Goal: Information Seeking & Learning: Find specific fact

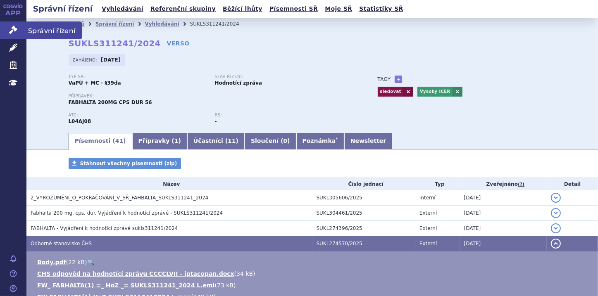
scroll to position [66, 0]
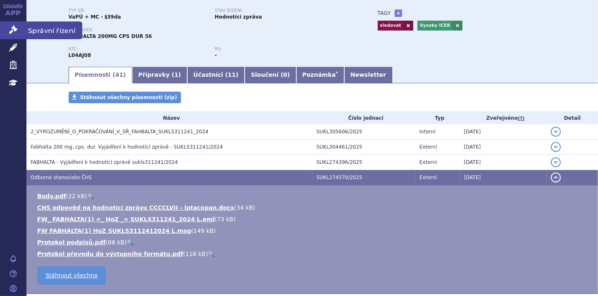
click at [7, 28] on link "Správní řízení" at bounding box center [13, 30] width 26 height 17
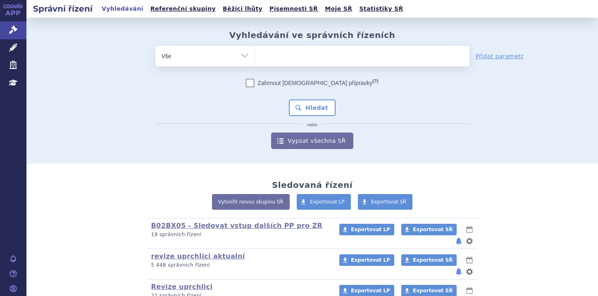
click at [297, 58] on ul at bounding box center [362, 54] width 215 height 17
click at [255, 58] on select at bounding box center [255, 55] width 0 height 21
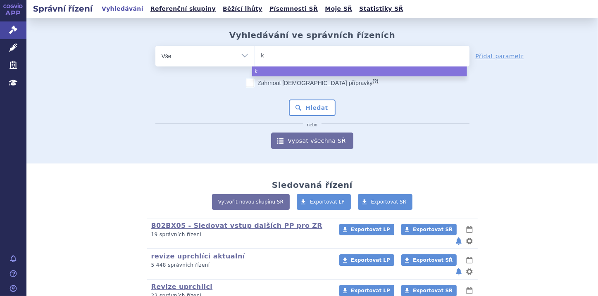
type input "ki"
type input "kis"
type input "kisq"
type input "kisqa"
type input "kisqal"
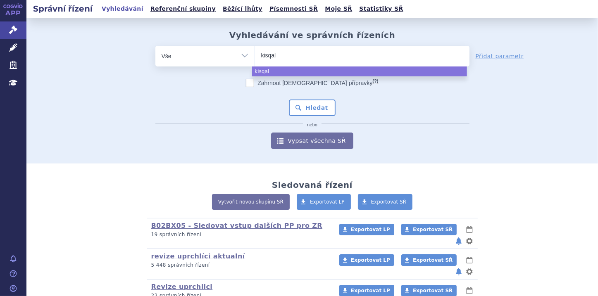
type input "kisqali"
select select "kisqali"
click at [318, 107] on button "Hledat" at bounding box center [312, 108] width 47 height 17
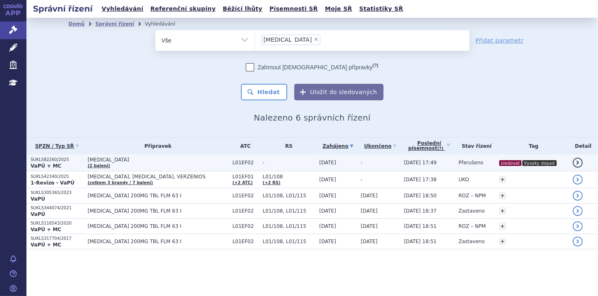
click at [36, 160] on p "SUKLS82260/2025" at bounding box center [57, 160] width 53 height 6
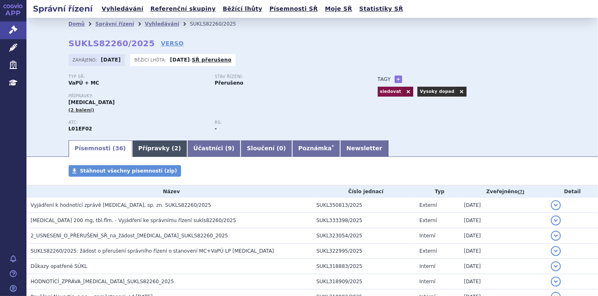
click at [153, 151] on link "Přípravky ( 2 )" at bounding box center [159, 149] width 55 height 17
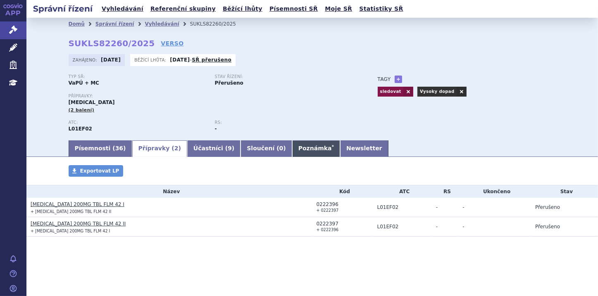
click at [292, 150] on link "Poznámka *" at bounding box center [316, 149] width 48 height 17
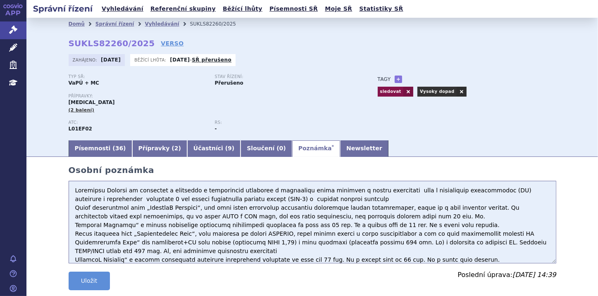
click at [71, 191] on textarea at bounding box center [313, 222] width 488 height 83
click at [76, 191] on textarea at bounding box center [313, 222] width 488 height 83
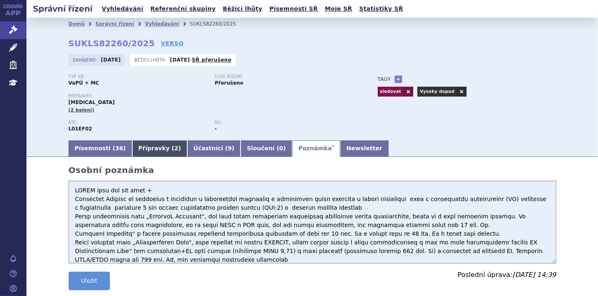
click at [149, 147] on link "Přípravky ( 2 )" at bounding box center [159, 149] width 55 height 17
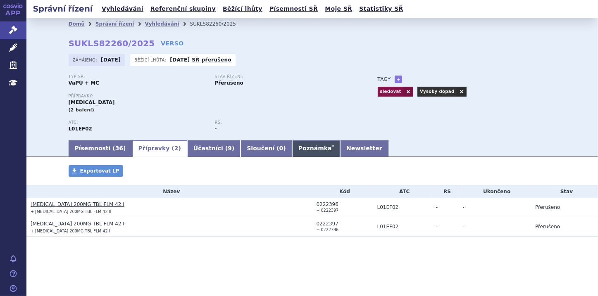
click at [292, 149] on link "Poznámka *" at bounding box center [316, 149] width 48 height 17
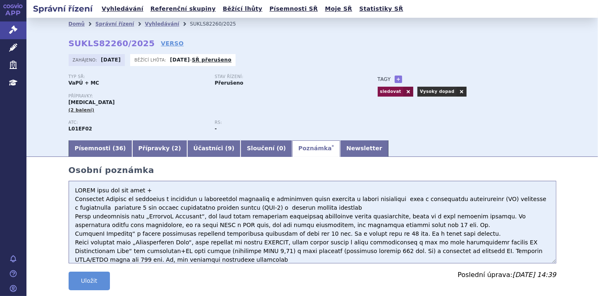
click at [155, 191] on textarea at bounding box center [313, 222] width 488 height 83
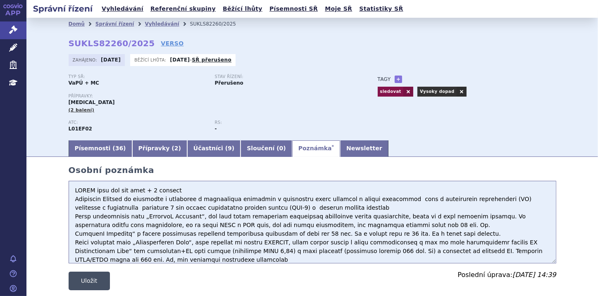
type textarea "POZOR jsou tam dva kody + 2 bratske Přípravek Kisqali je indikován v kombinaci …"
click at [93, 280] on button "Uložit" at bounding box center [89, 281] width 41 height 19
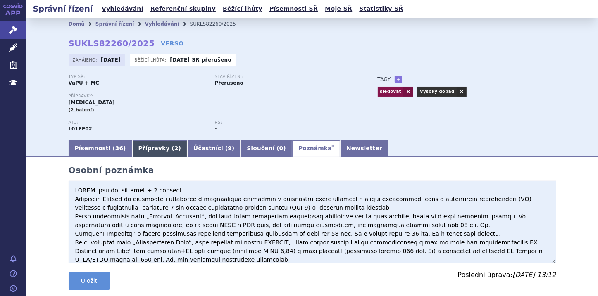
click at [152, 149] on link "Přípravky ( 2 )" at bounding box center [159, 149] width 55 height 17
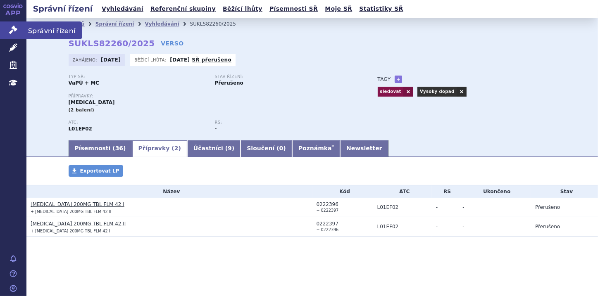
click at [12, 33] on icon at bounding box center [13, 30] width 8 height 8
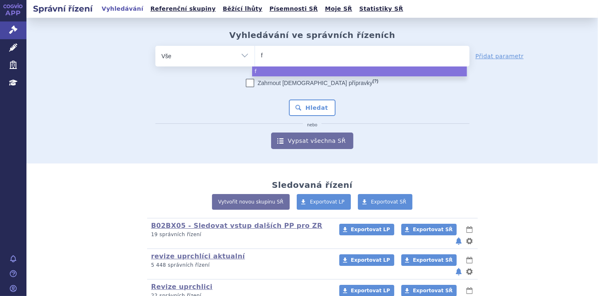
type input "fa"
type input "fab"
type input "fabh"
type input "fabha"
type input "fabhal"
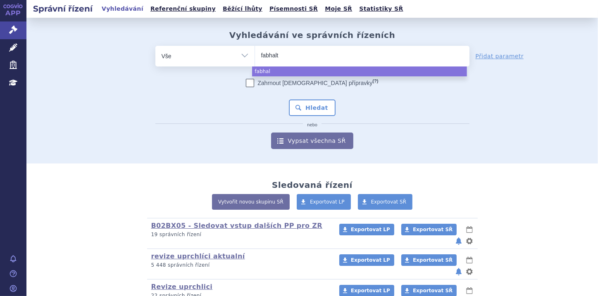
type input "fabhalta"
select select "fabhalta"
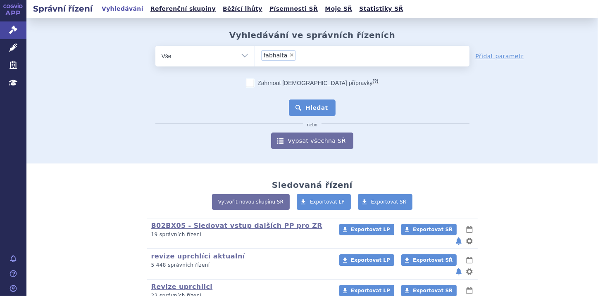
click at [321, 108] on button "Hledat" at bounding box center [312, 108] width 47 height 17
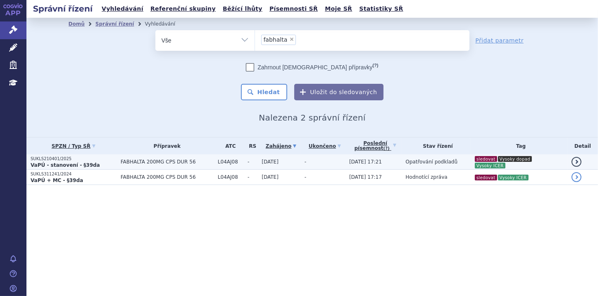
click at [59, 163] on strong "VaPÚ - stanovení - §39da" at bounding box center [65, 166] width 69 height 6
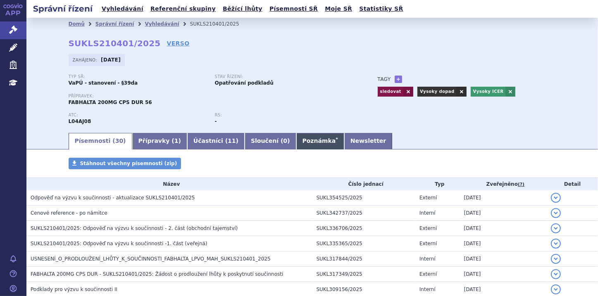
click at [296, 144] on link "Poznámka *" at bounding box center [320, 141] width 48 height 17
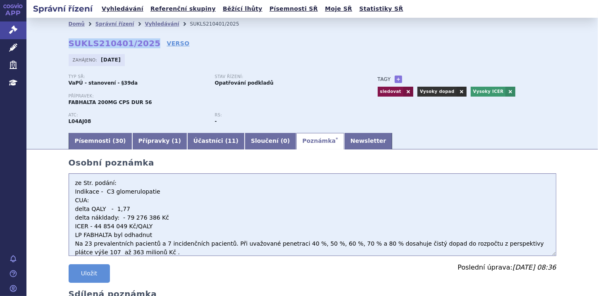
drag, startPoint x: 64, startPoint y: 44, endPoint x: 142, endPoint y: 45, distance: 78.6
click at [142, 45] on div "Domů Správní řízení Vyhledávání SUKLS210401/2025 SUKLS210401/2025 VERSO Zahájen…" at bounding box center [312, 81] width 521 height 102
copy strong "SUKLS210401/2025"
click at [101, 283] on button "Uložit" at bounding box center [89, 274] width 41 height 19
click at [91, 275] on button "Uložit" at bounding box center [89, 274] width 41 height 19
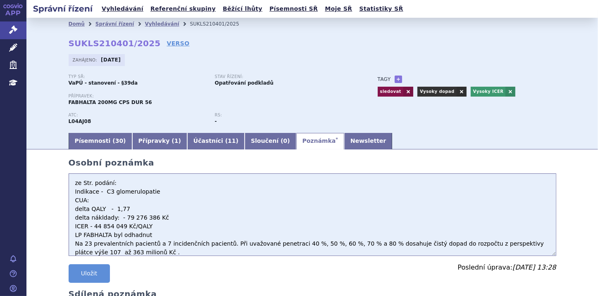
click at [206, 276] on div "Uložit Uloženo Poslední úprava: 09.09.2025 13:28" at bounding box center [313, 277] width 488 height 25
click at [96, 276] on button "Uložit" at bounding box center [89, 274] width 41 height 19
click at [14, 31] on icon at bounding box center [13, 30] width 8 height 8
